Goal: Task Accomplishment & Management: Use online tool/utility

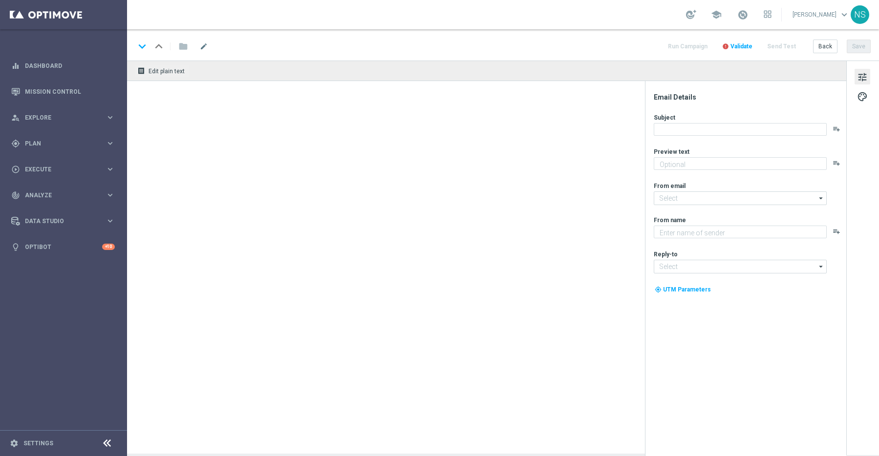
type textarea "Weil du es verdient hast. Hol dir deinen Bonus."
type textarea "Millionaires' Club"
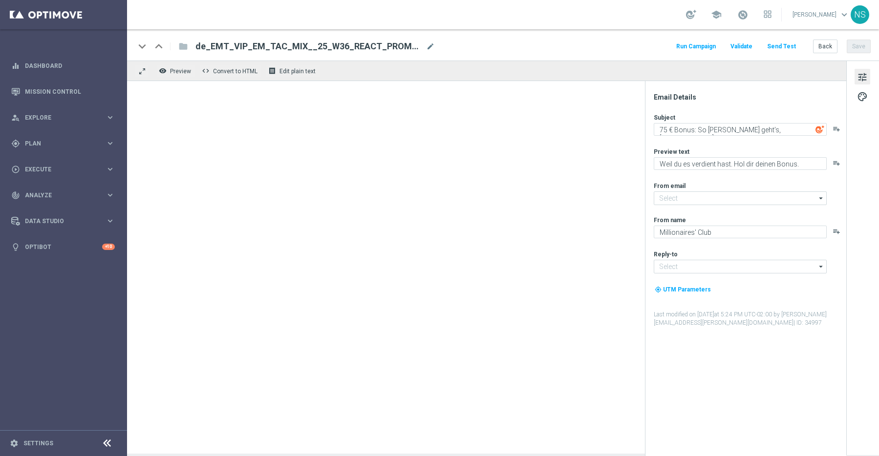
type input "[EMAIL_ADDRESS][DOMAIN_NAME]"
